Goal: Navigation & Orientation: Go to known website

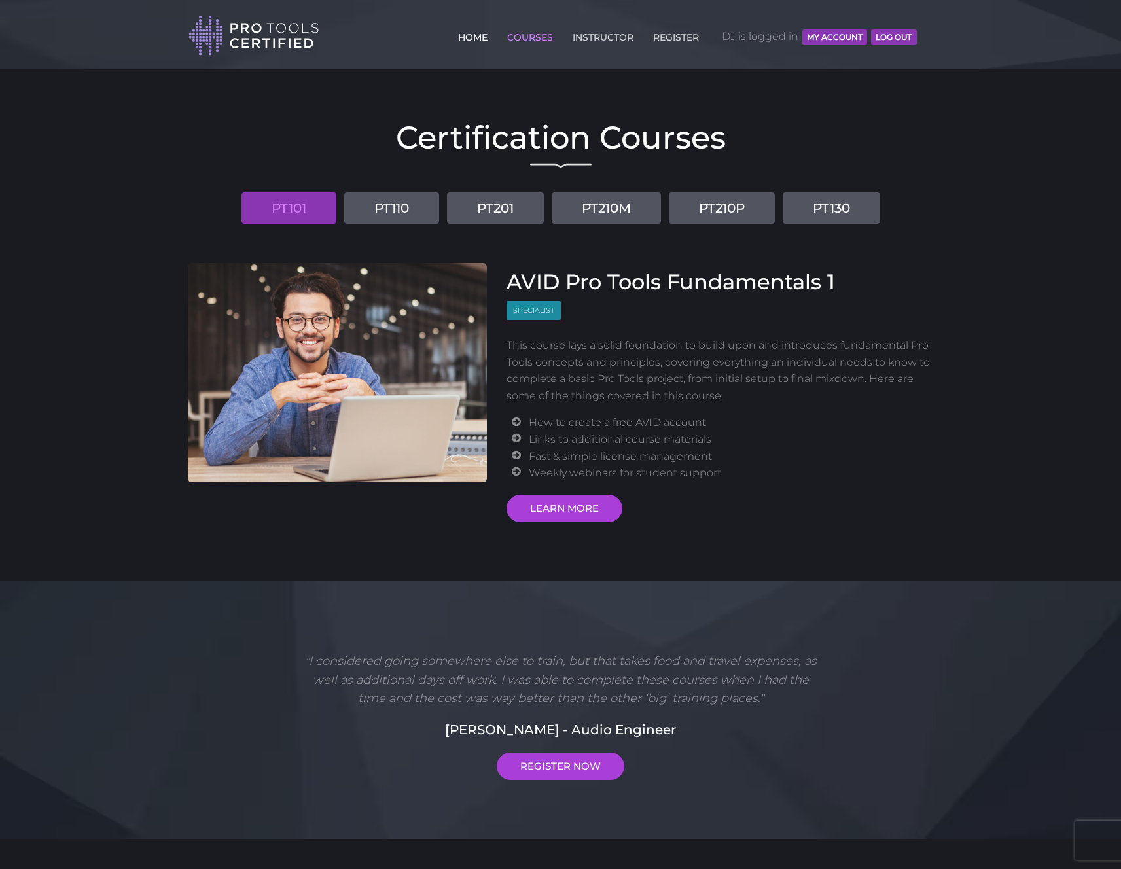
click at [473, 38] on link "HOME" at bounding box center [473, 34] width 36 height 21
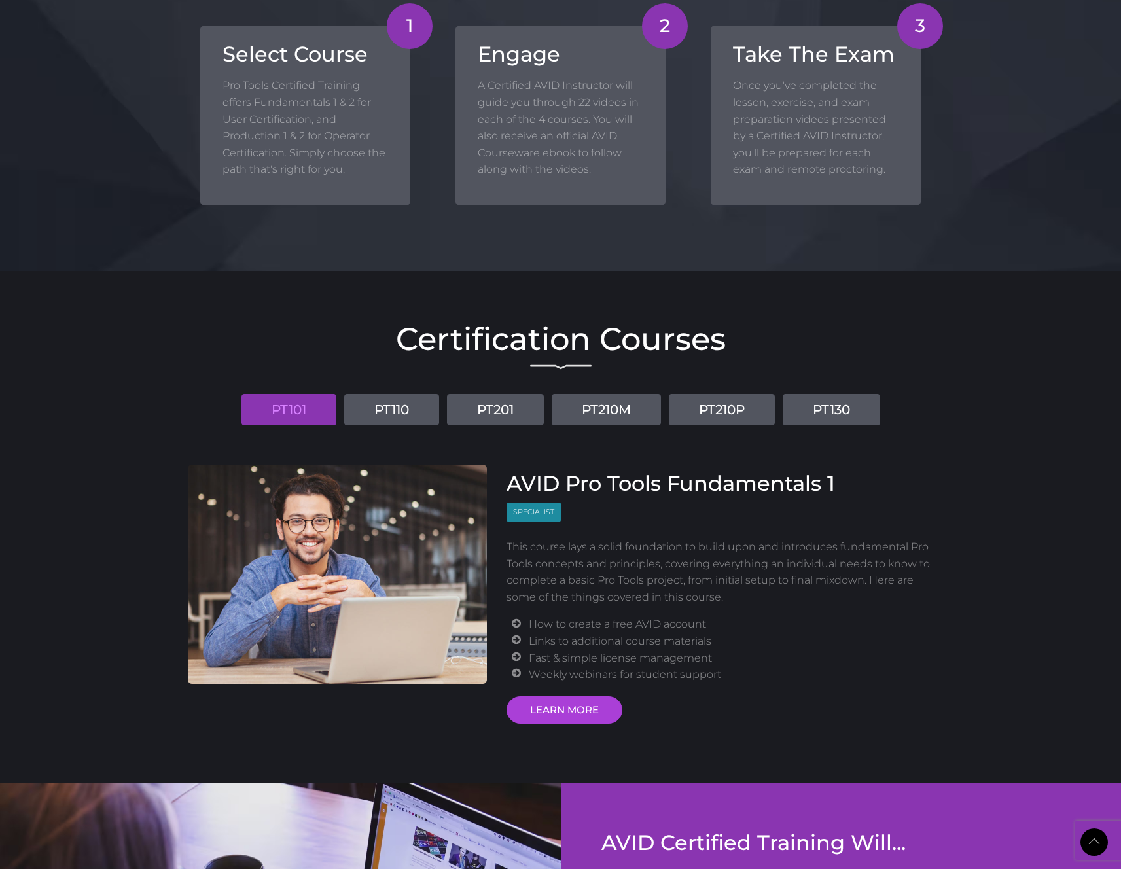
scroll to position [1338, 0]
